Goal: Information Seeking & Learning: Check status

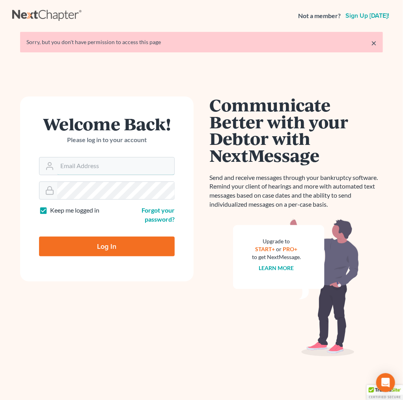
type input "[PERSON_NAME][EMAIL_ADDRESS][DOMAIN_NAME]"
click at [91, 244] on input "Log In" at bounding box center [106, 247] width 135 height 20
type input "Thinking..."
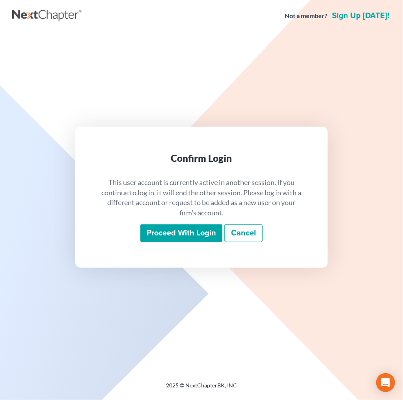
click at [193, 233] on input "Proceed with login" at bounding box center [181, 233] width 82 height 18
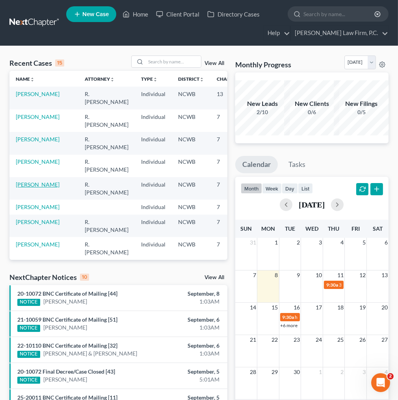
click at [29, 182] on link "[PERSON_NAME]" at bounding box center [38, 184] width 44 height 7
select select "3"
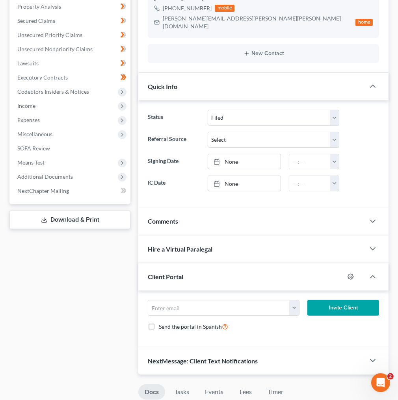
scroll to position [158, 0]
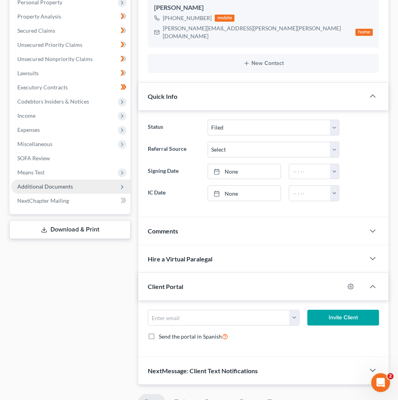
click at [38, 187] on span "Additional Documents" at bounding box center [45, 186] width 56 height 7
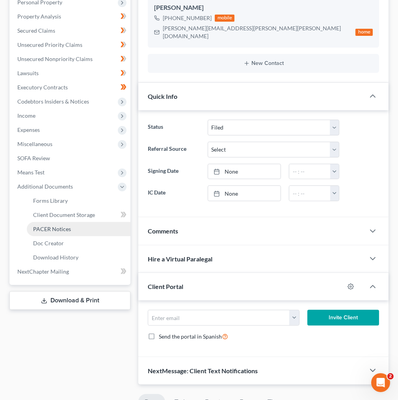
click at [61, 228] on span "PACER Notices" at bounding box center [52, 229] width 38 height 7
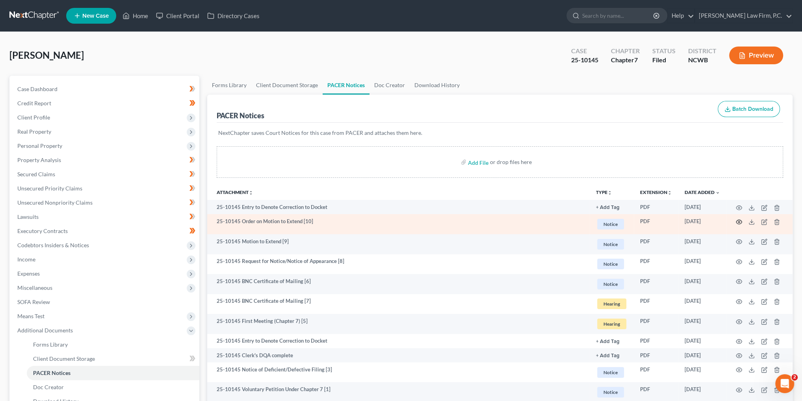
click at [402, 221] on icon "button" at bounding box center [739, 222] width 6 height 6
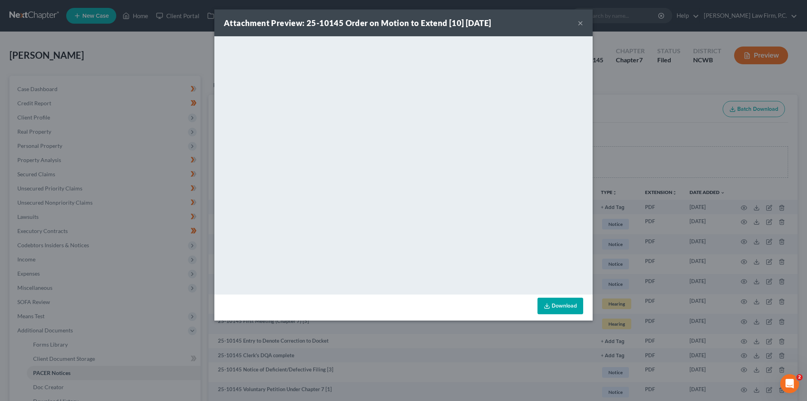
click at [402, 23] on button "×" at bounding box center [580, 22] width 6 height 9
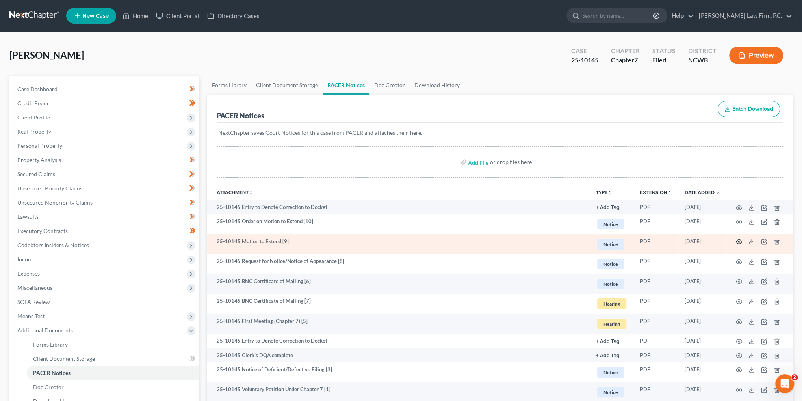
click at [402, 241] on icon "button" at bounding box center [739, 241] width 6 height 6
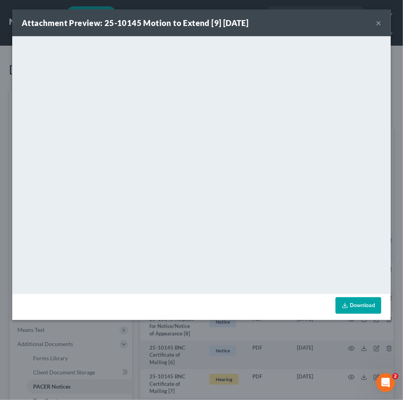
click at [377, 24] on button "×" at bounding box center [378, 22] width 6 height 9
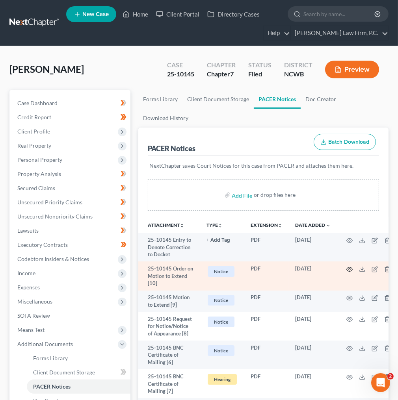
click at [349, 269] on circle "button" at bounding box center [350, 270] width 2 height 2
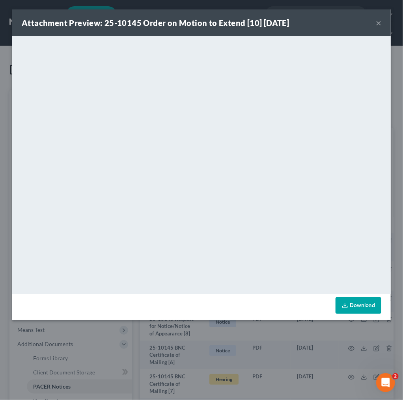
click at [375, 24] on div "Attachment Preview: 25-10145 Order on Motion to Extend [10] [DATE] ×" at bounding box center [201, 22] width 378 height 27
click at [379, 22] on button "×" at bounding box center [378, 22] width 6 height 9
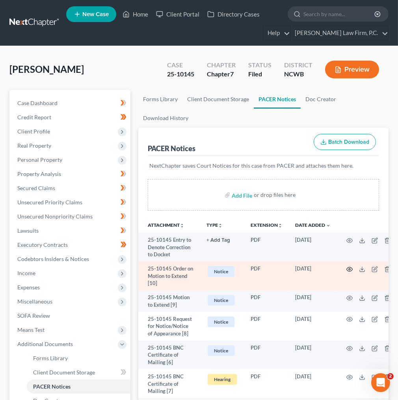
click at [350, 270] on icon "button" at bounding box center [350, 269] width 6 height 4
